Goal: Transaction & Acquisition: Purchase product/service

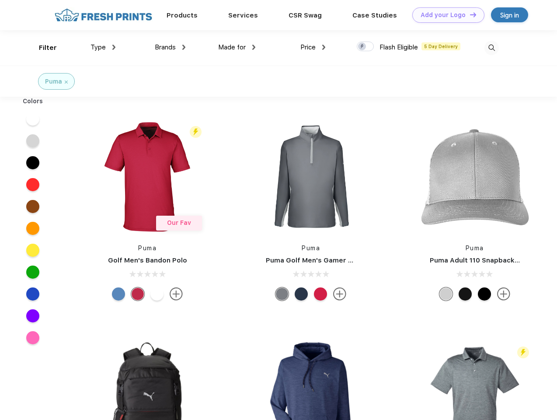
click at [445, 15] on link "Add your Logo Design Tool" at bounding box center [449, 14] width 72 height 15
click at [0, 0] on div "Design Tool" at bounding box center [0, 0] width 0 height 0
click at [470, 14] on link "Add your Logo Design Tool" at bounding box center [449, 14] width 72 height 15
click at [42, 48] on div "Filter" at bounding box center [48, 48] width 18 height 10
click at [103, 47] on span "Type" at bounding box center [98, 47] width 15 height 8
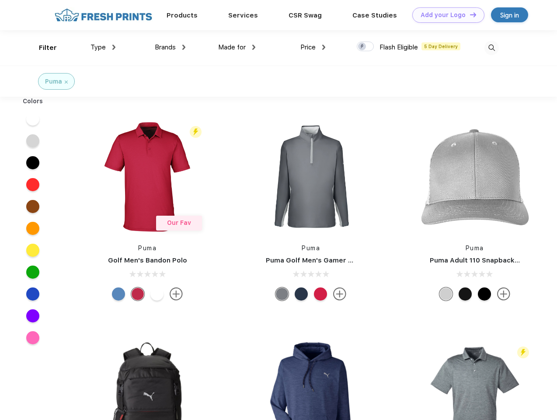
click at [170, 47] on span "Brands" at bounding box center [165, 47] width 21 height 8
click at [237, 47] on span "Made for" at bounding box center [232, 47] width 28 height 8
click at [313, 47] on span "Price" at bounding box center [308, 47] width 15 height 8
click at [366, 47] on div at bounding box center [365, 47] width 17 height 10
click at [363, 47] on input "checkbox" at bounding box center [360, 44] width 6 height 6
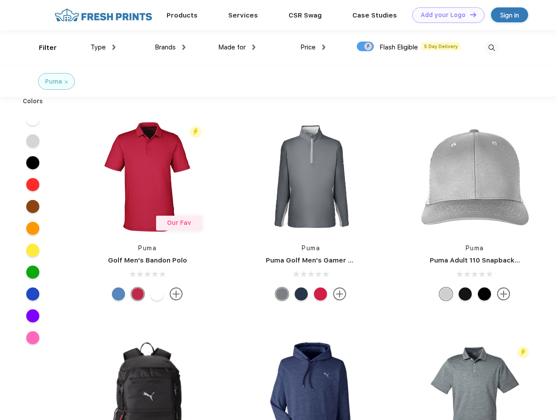
click at [492, 48] on img at bounding box center [492, 48] width 14 height 14
